Goal: Navigation & Orientation: Find specific page/section

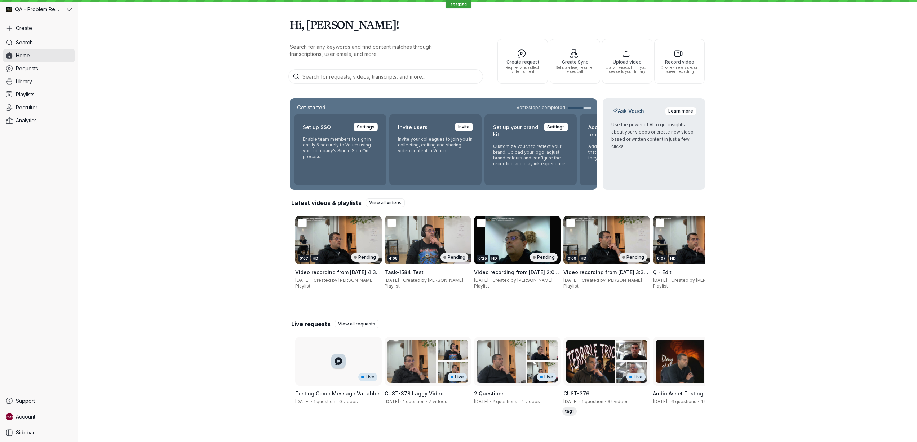
click at [138, 221] on div "Hi, [PERSON_NAME]! Search for any keywords and find content matches through tra…" at bounding box center [497, 220] width 839 height 440
